Goal: Transaction & Acquisition: Purchase product/service

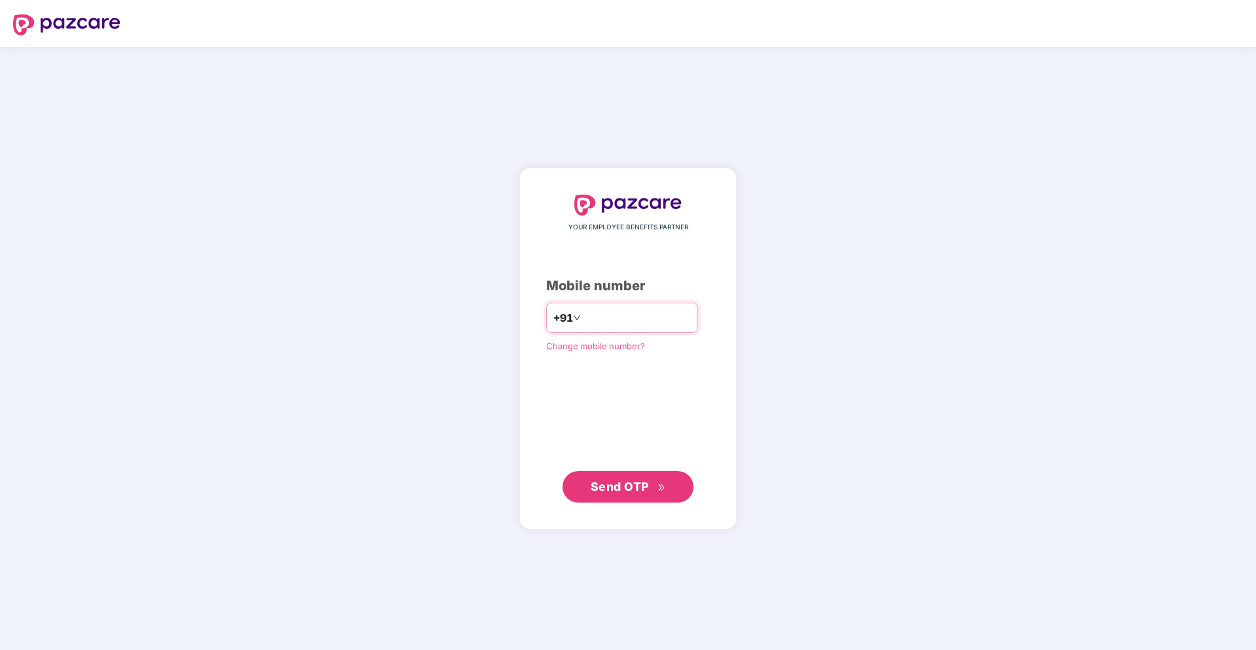
click at [612, 313] on input "number" at bounding box center [637, 317] width 107 height 21
type input "**********"
click at [602, 489] on span "Send OTP" at bounding box center [620, 487] width 58 height 14
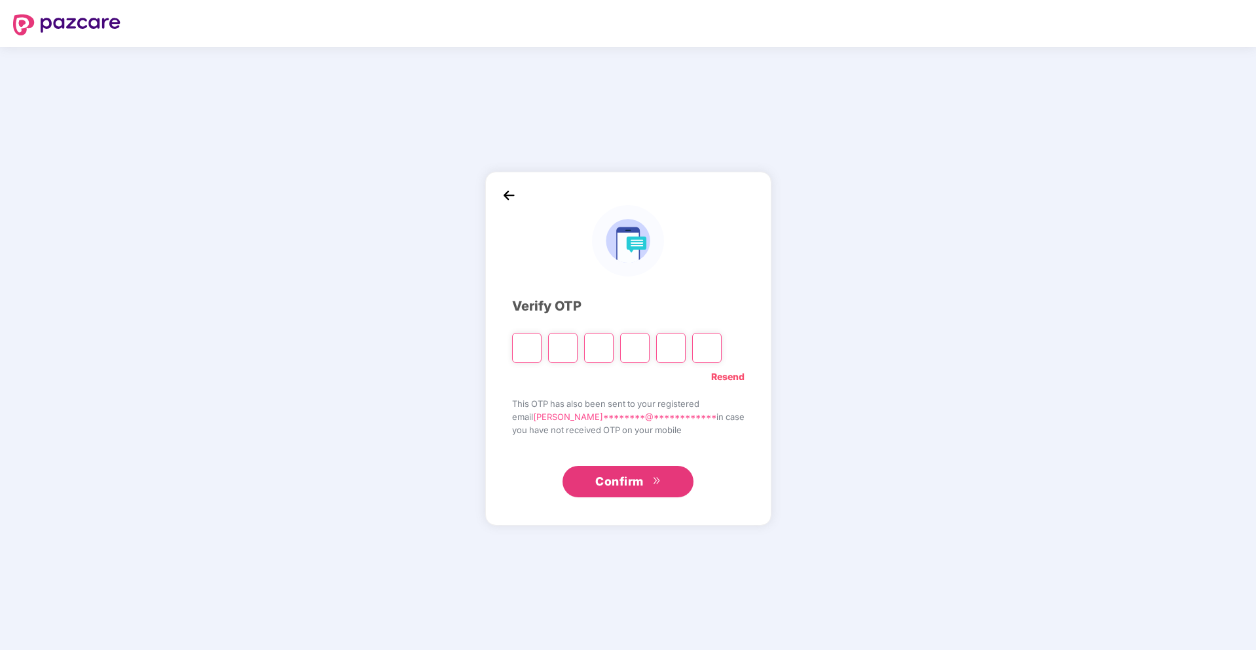
type input "*"
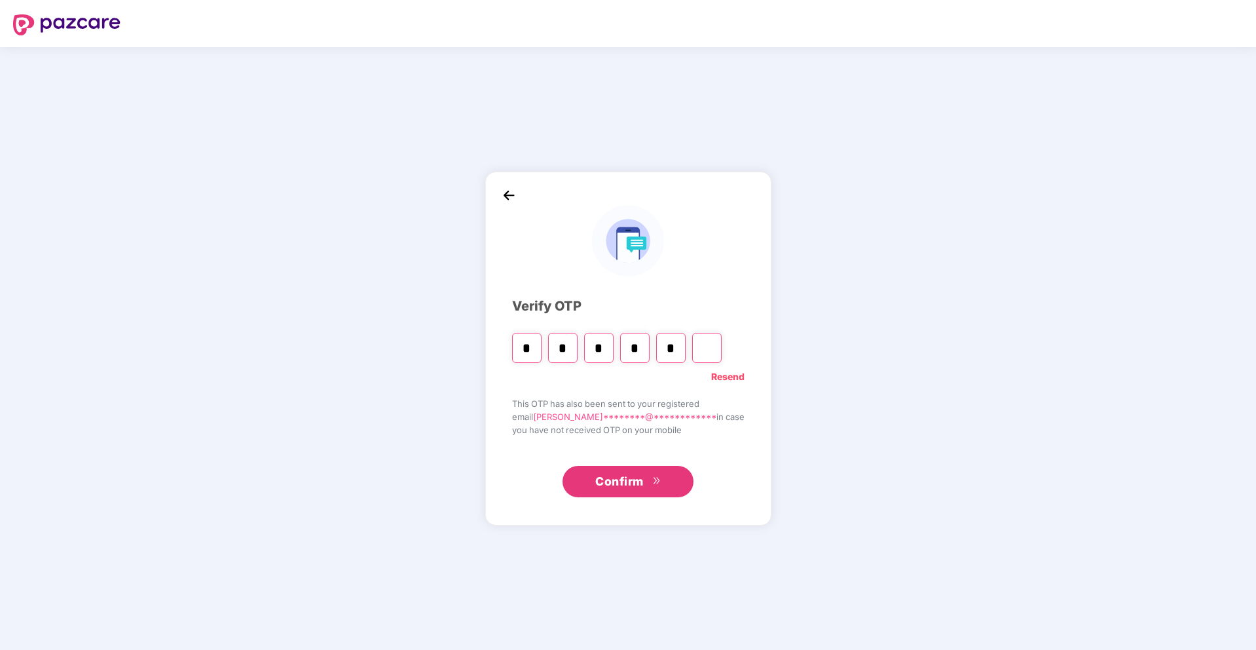
type input "*"
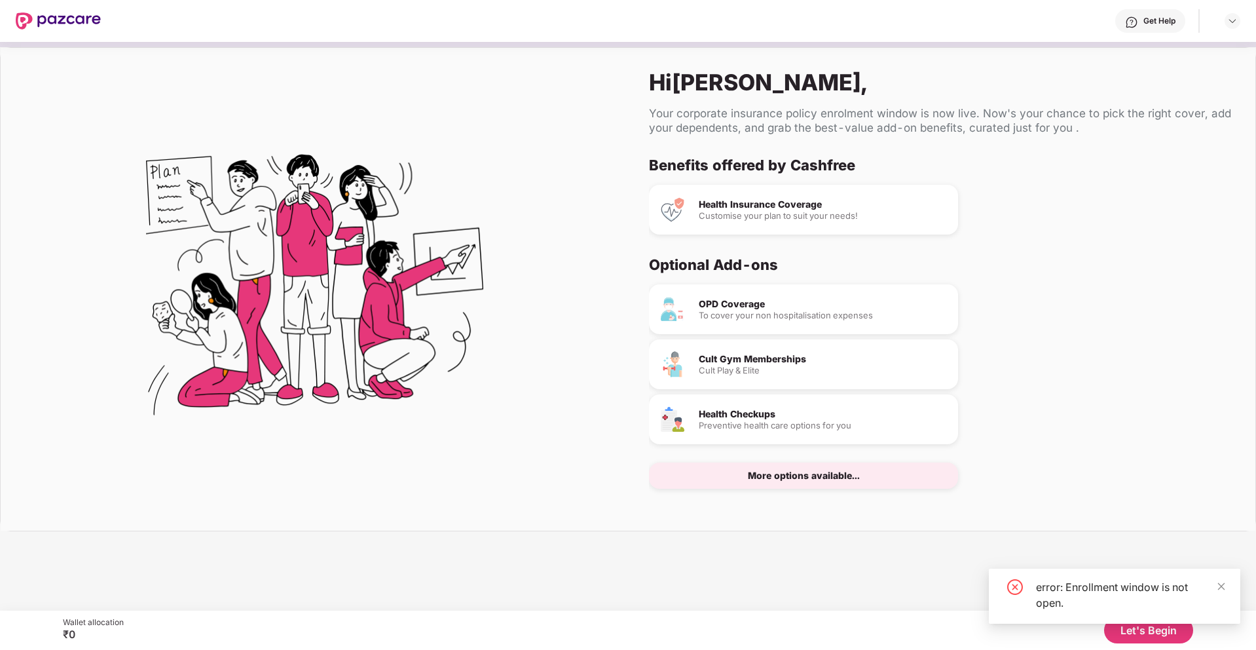
click at [799, 479] on div "More options available..." at bounding box center [804, 475] width 112 height 9
click at [696, 209] on div "Health Insurance Coverage Customise your plan to suit your needs!" at bounding box center [803, 210] width 309 height 50
click at [668, 214] on img at bounding box center [673, 210] width 26 height 26
click at [1166, 630] on button "Let's Begin" at bounding box center [1148, 630] width 89 height 26
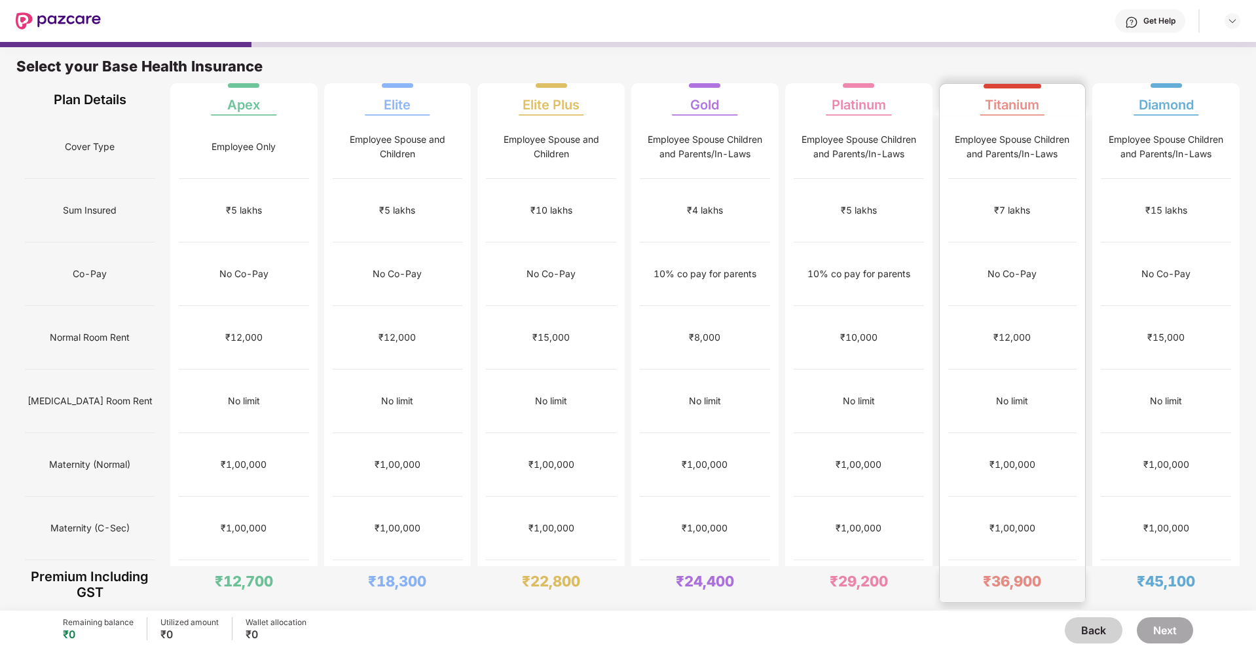
click at [985, 158] on div "Employee Spouse Children and Parents/In-Laws" at bounding box center [1013, 147] width 129 height 64
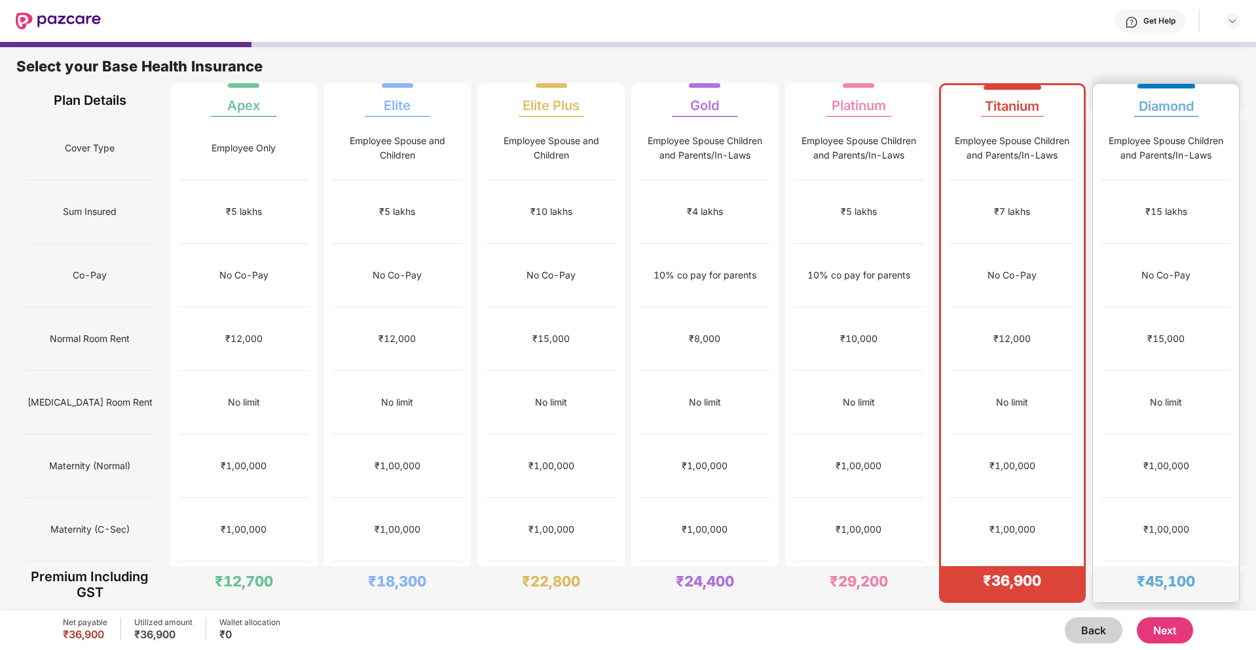
click at [1141, 188] on div "₹15 lakhs" at bounding box center [1166, 212] width 129 height 64
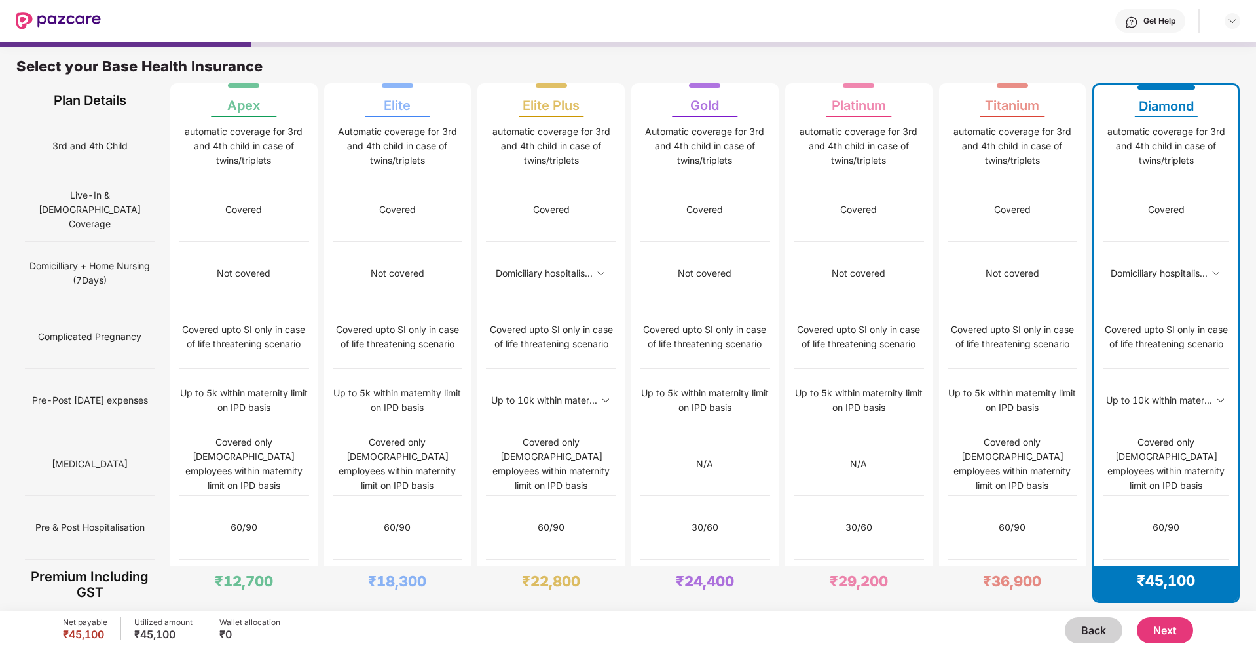
scroll to position [779, 0]
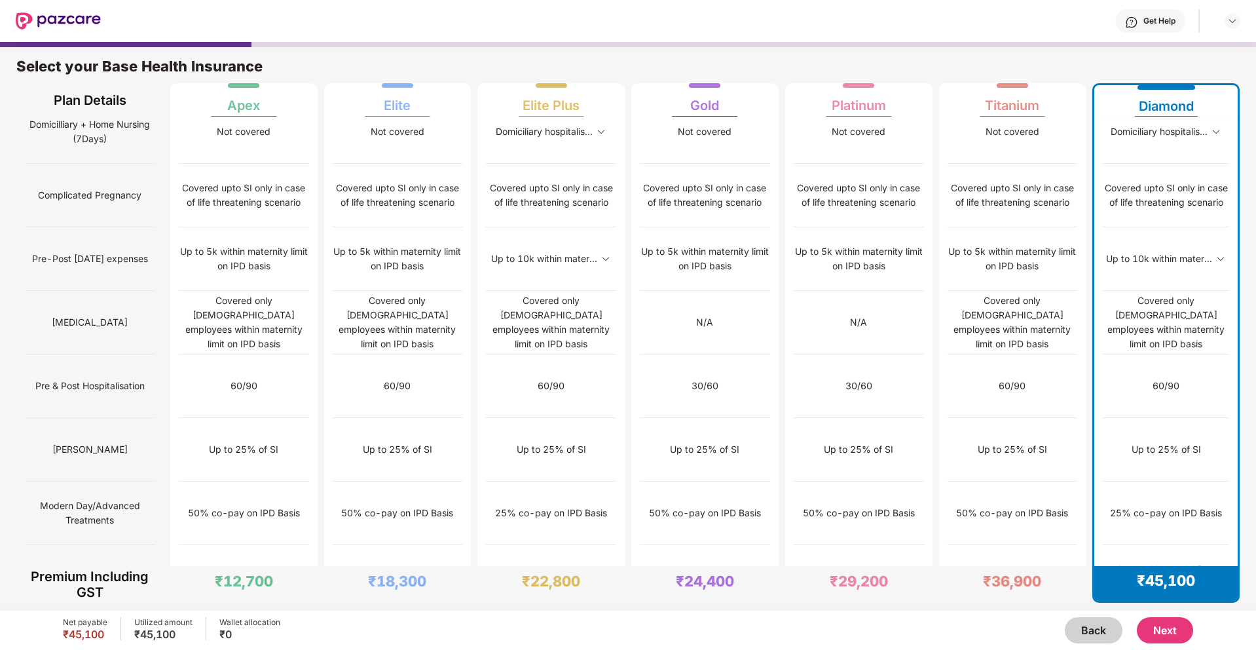
click at [1171, 630] on button "Next" at bounding box center [1165, 630] width 56 height 26
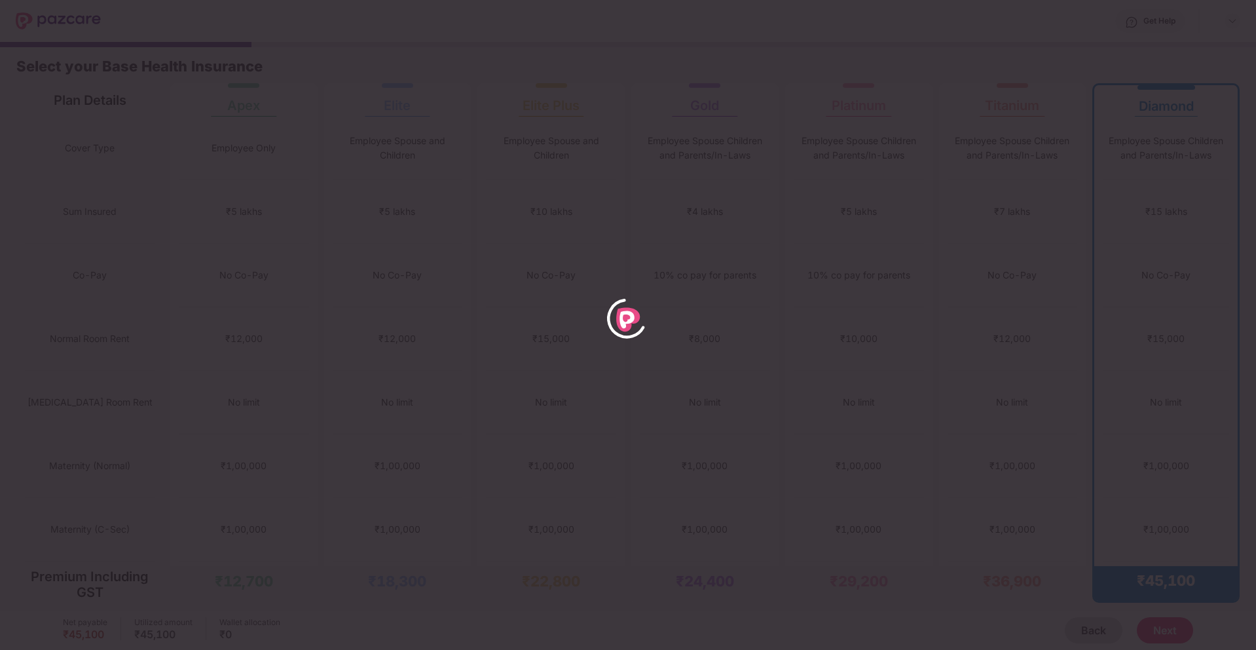
scroll to position [0, 0]
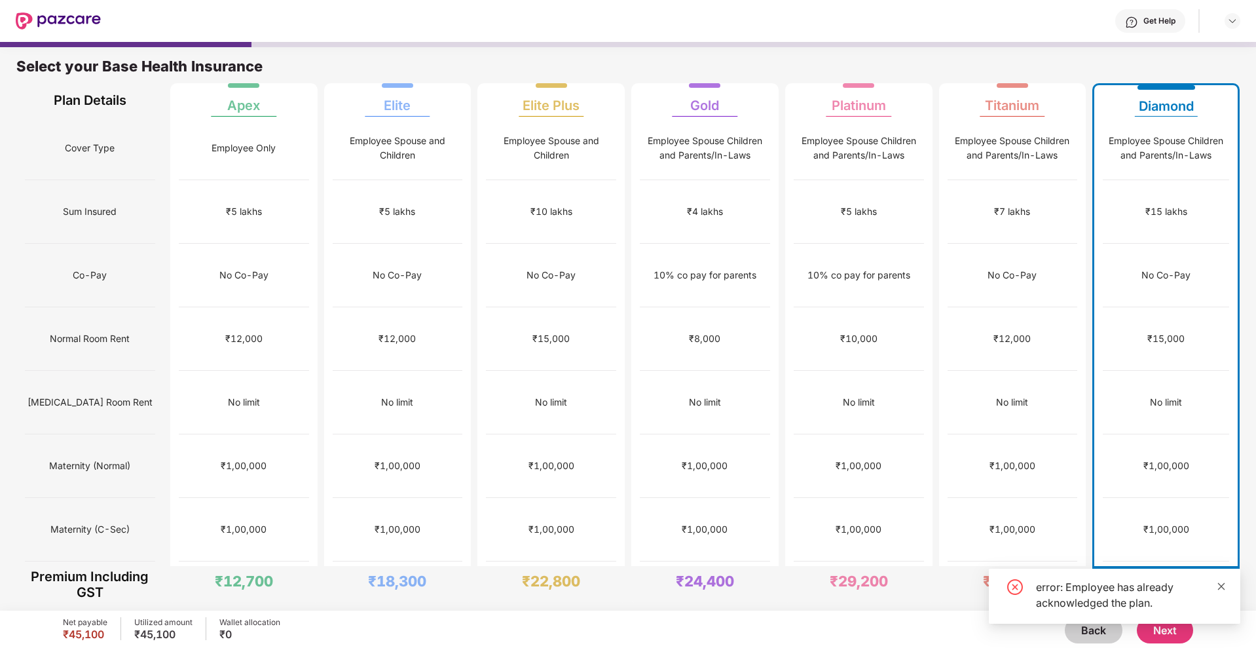
click at [1222, 586] on icon "close" at bounding box center [1221, 585] width 7 height 7
